Goal: Task Accomplishment & Management: Manage account settings

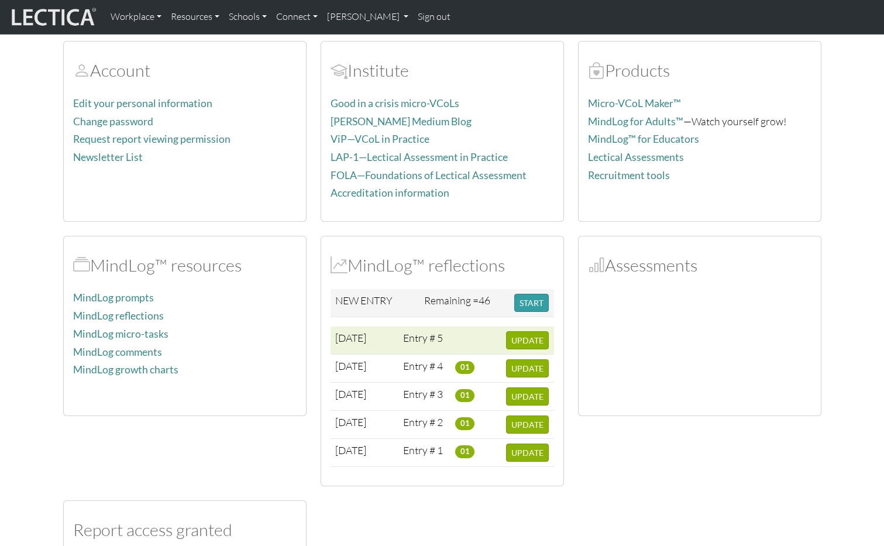
scroll to position [146, 0]
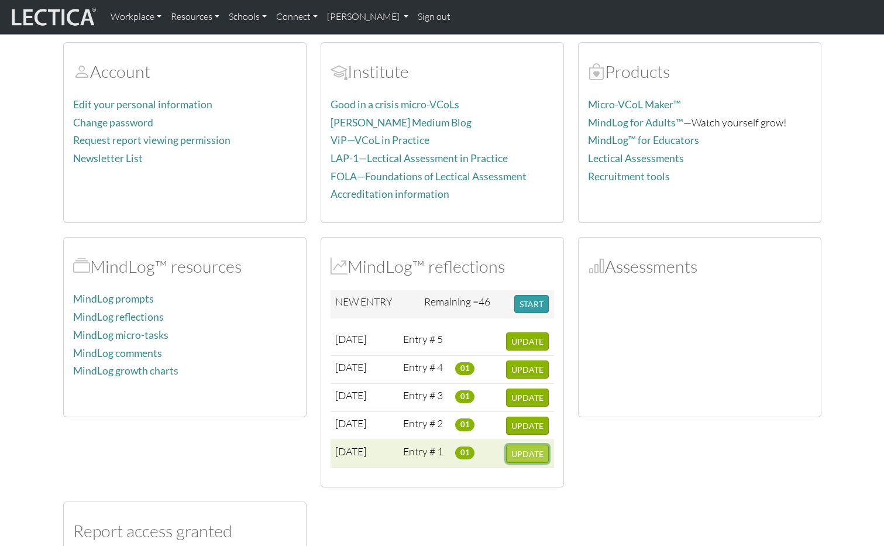
click at [529, 453] on span "UPDATE" at bounding box center [527, 454] width 32 height 10
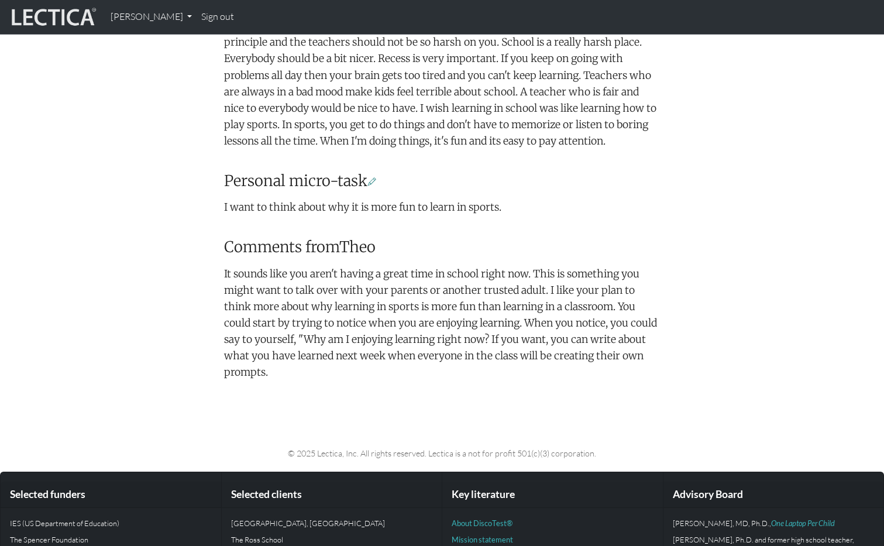
scroll to position [568, 0]
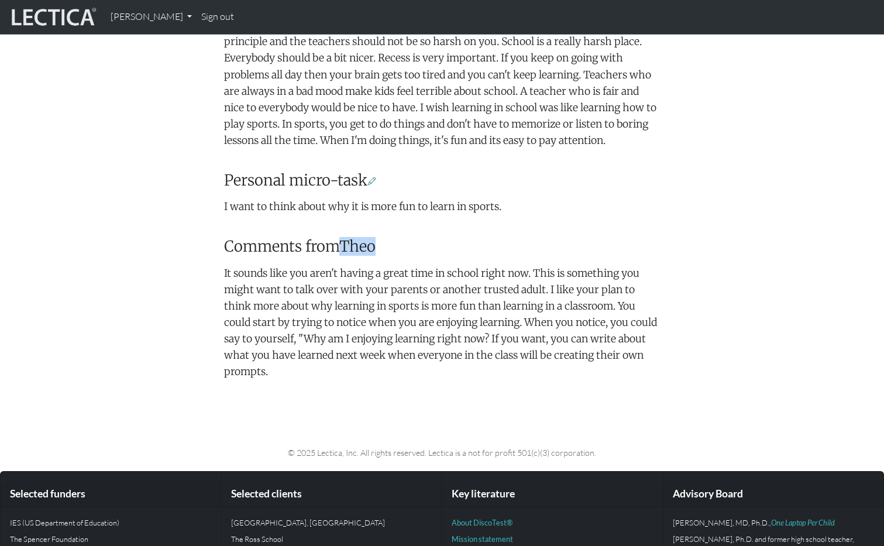
drag, startPoint x: 384, startPoint y: 246, endPoint x: 348, endPoint y: 246, distance: 36.3
click at [344, 246] on h3 "Comments from Theo" at bounding box center [442, 246] width 436 height 18
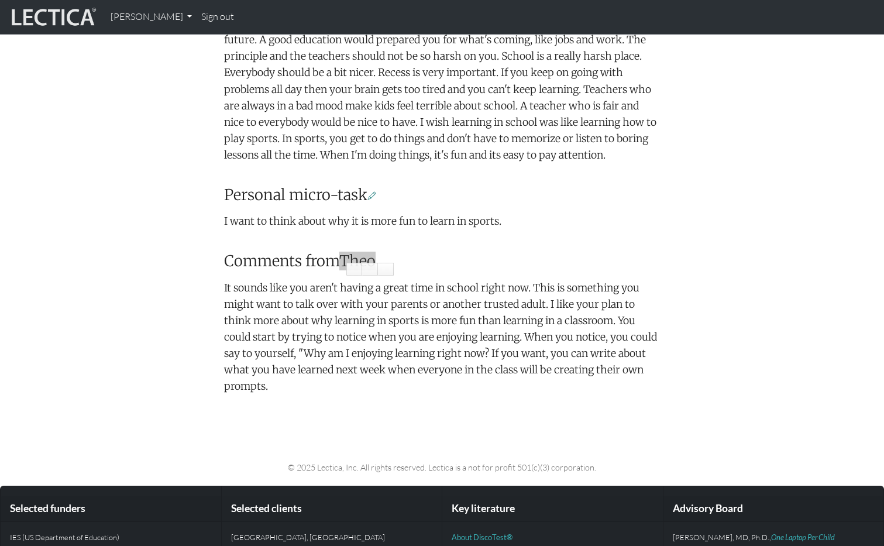
scroll to position [558, 0]
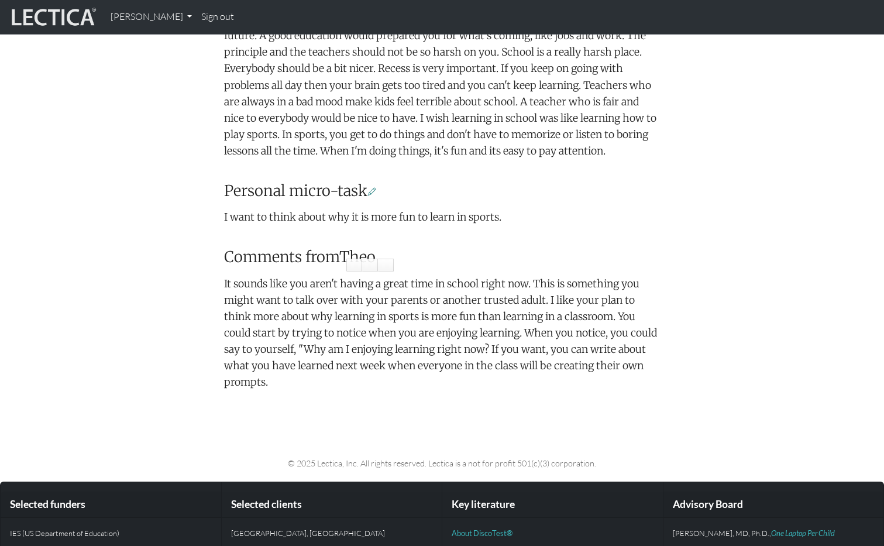
click at [521, 229] on div "Your growth chart Once you have received two Lectical Scores (either for Mindlo…" at bounding box center [442, -1] width 450 height 801
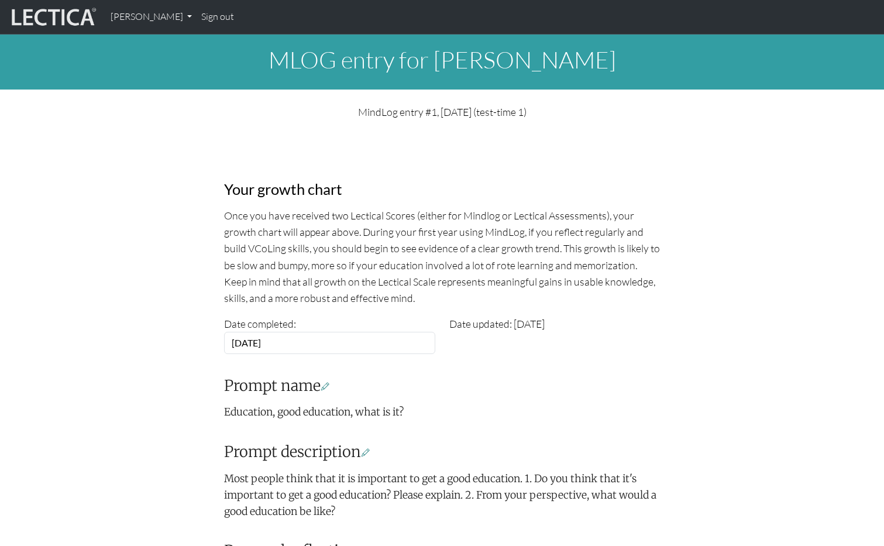
scroll to position [558, 0]
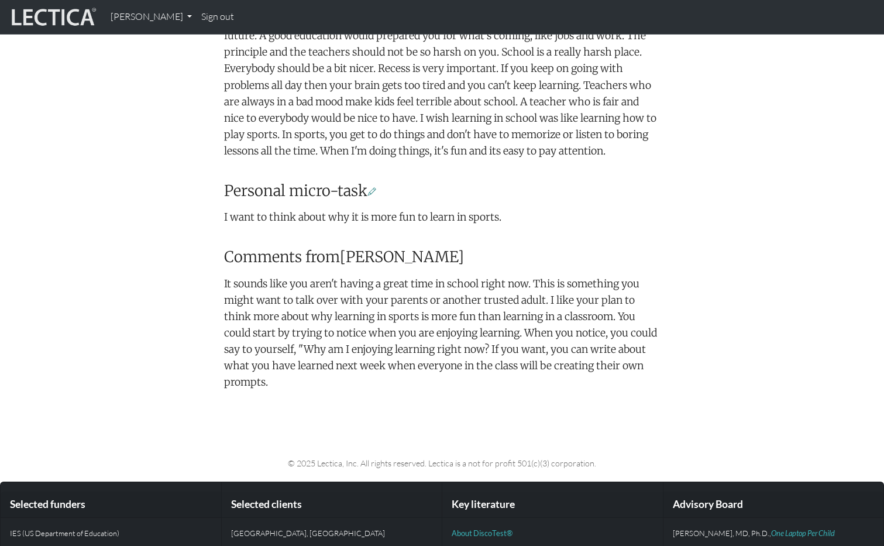
click at [622, 207] on div "Your growth chart Once you have received two Lectical Scores (either for Mindlo…" at bounding box center [442, -1] width 450 height 801
click at [166, 20] on link "[PERSON_NAME]" at bounding box center [151, 17] width 91 height 25
click at [156, 39] on link "My Profile" at bounding box center [165, 44] width 96 height 16
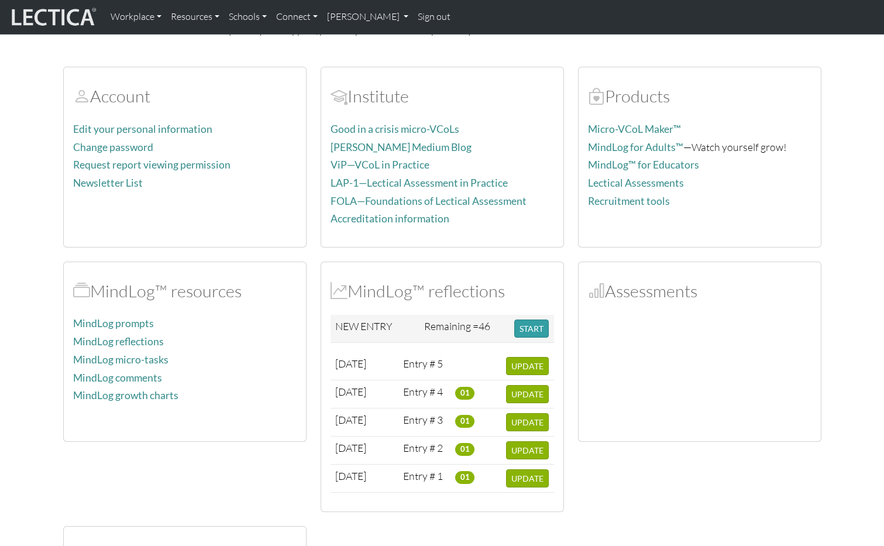
scroll to position [190, 0]
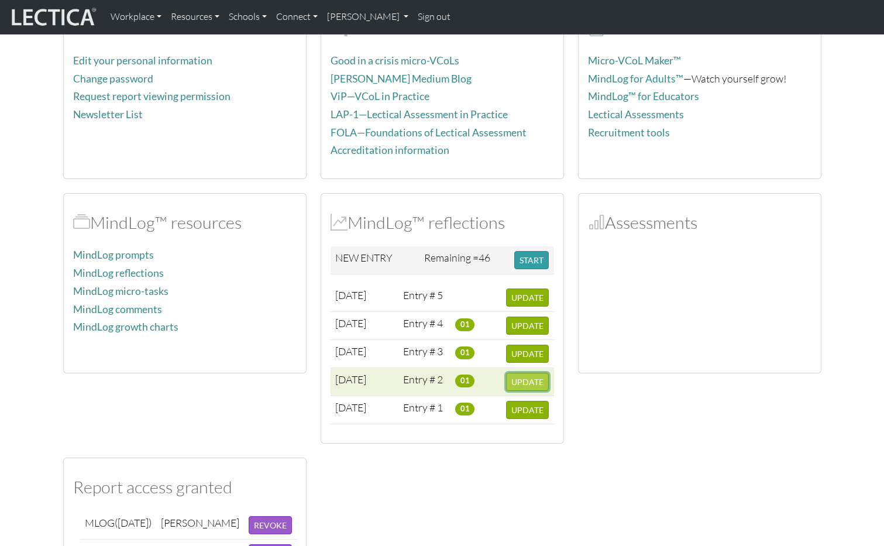
click at [528, 384] on span "UPDATE" at bounding box center [527, 382] width 32 height 10
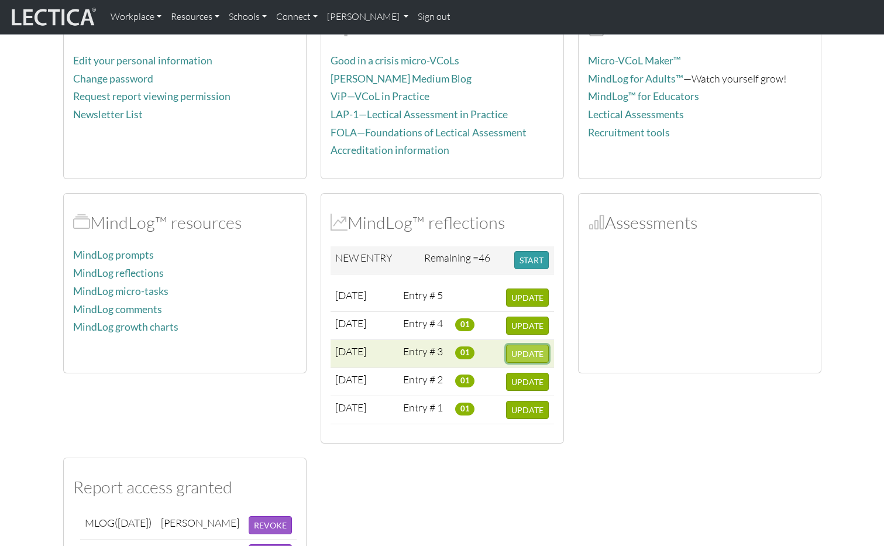
click at [529, 353] on span "UPDATE" at bounding box center [527, 354] width 32 height 10
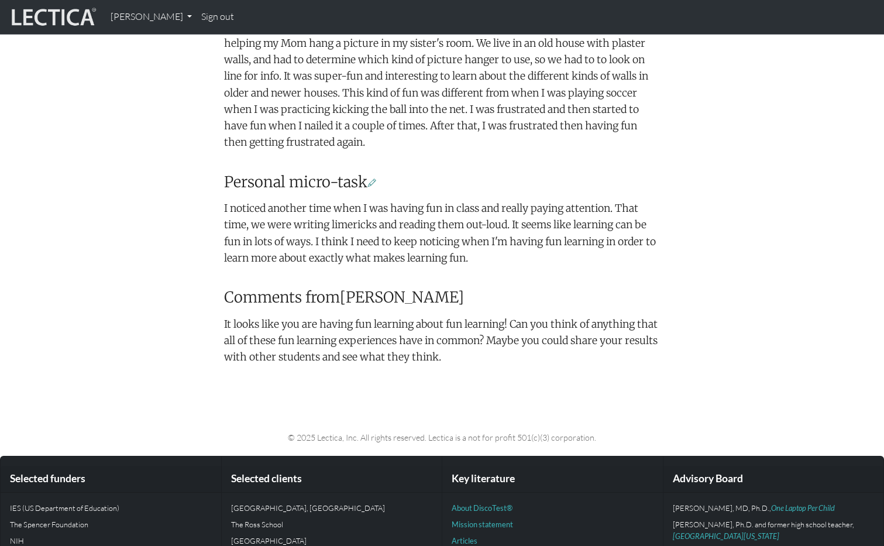
scroll to position [569, 0]
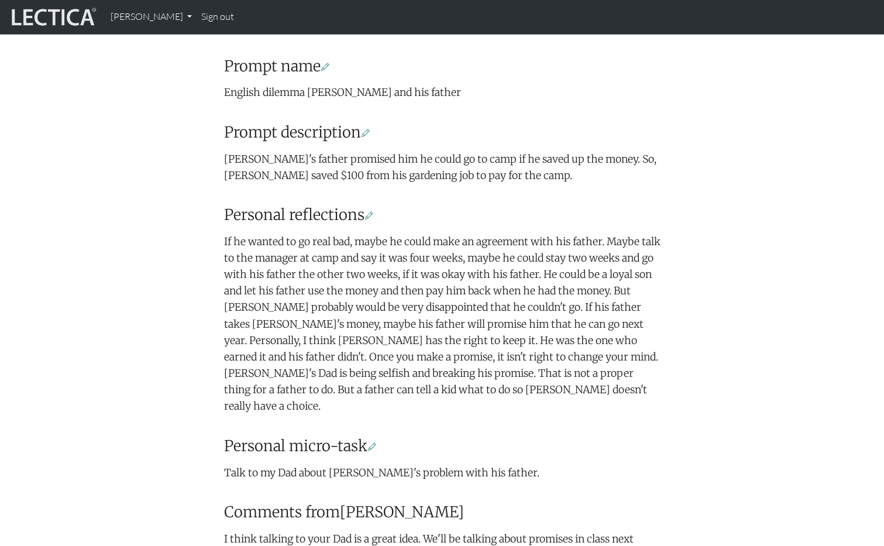
scroll to position [616, 0]
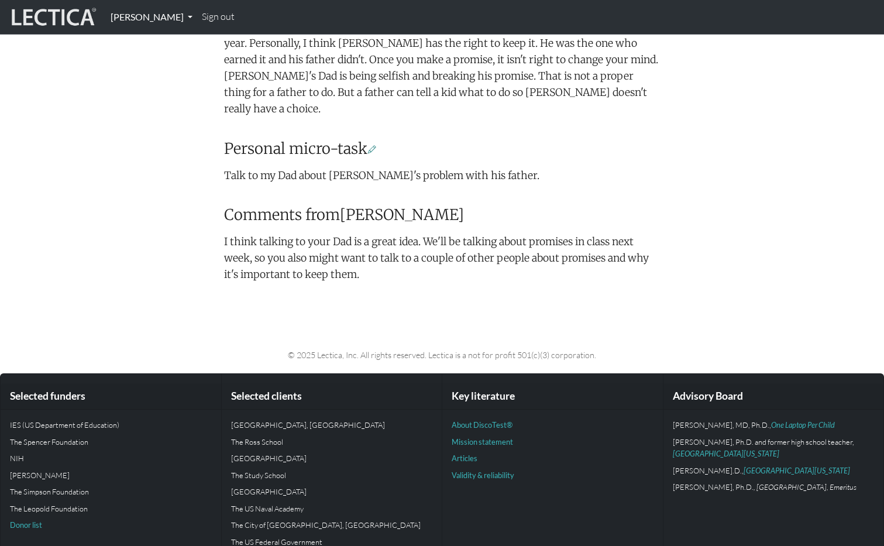
click at [167, 18] on link "[PERSON_NAME]" at bounding box center [151, 17] width 91 height 25
click at [211, 19] on link "Sign out" at bounding box center [218, 17] width 42 height 25
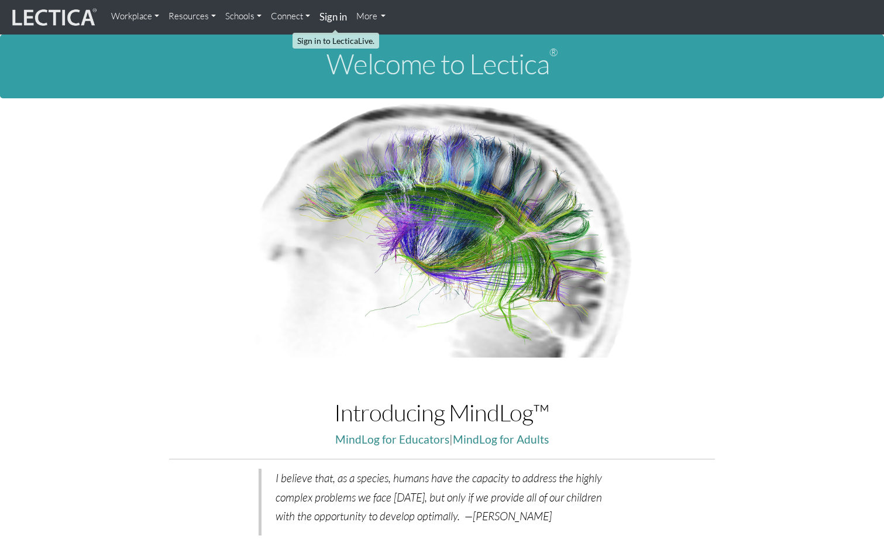
click at [339, 19] on strong "Sign in" at bounding box center [332, 17] width 27 height 12
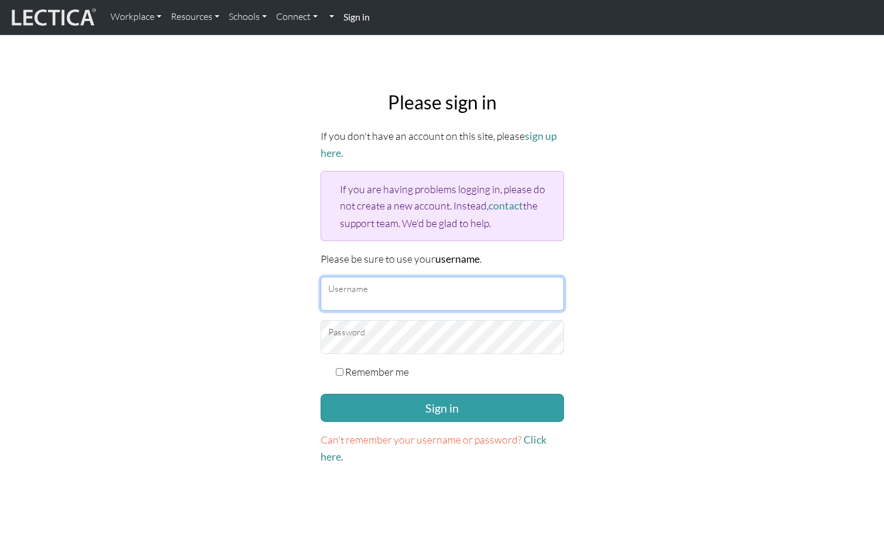
click at [364, 289] on input "Username" at bounding box center [441, 294] width 243 height 34
type input "amcorreia"
click at [320, 394] on button "Sign in" at bounding box center [441, 408] width 243 height 28
